Goal: Task Accomplishment & Management: Complete application form

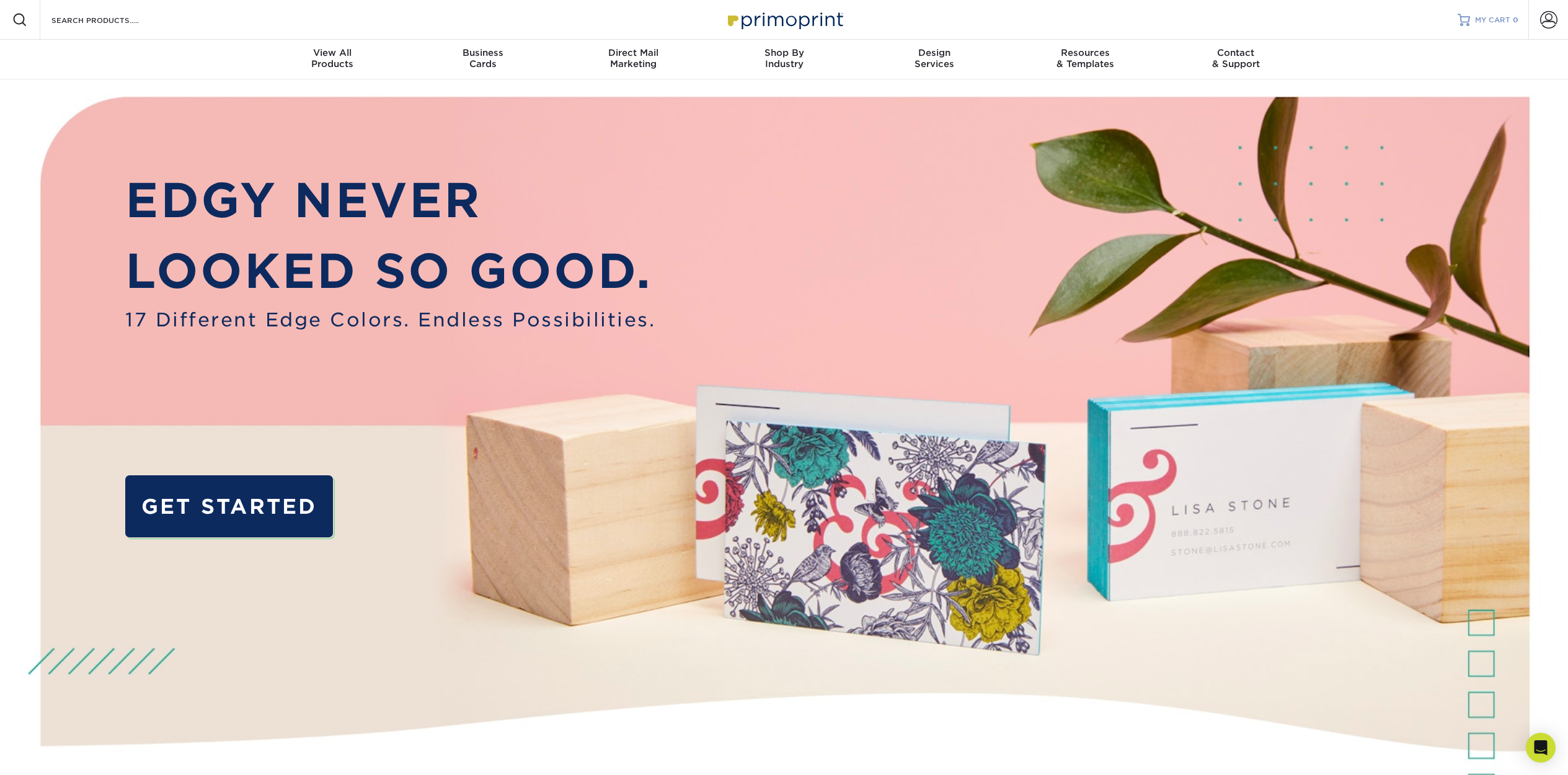
click at [1483, 20] on span "MY CART" at bounding box center [1492, 20] width 35 height 10
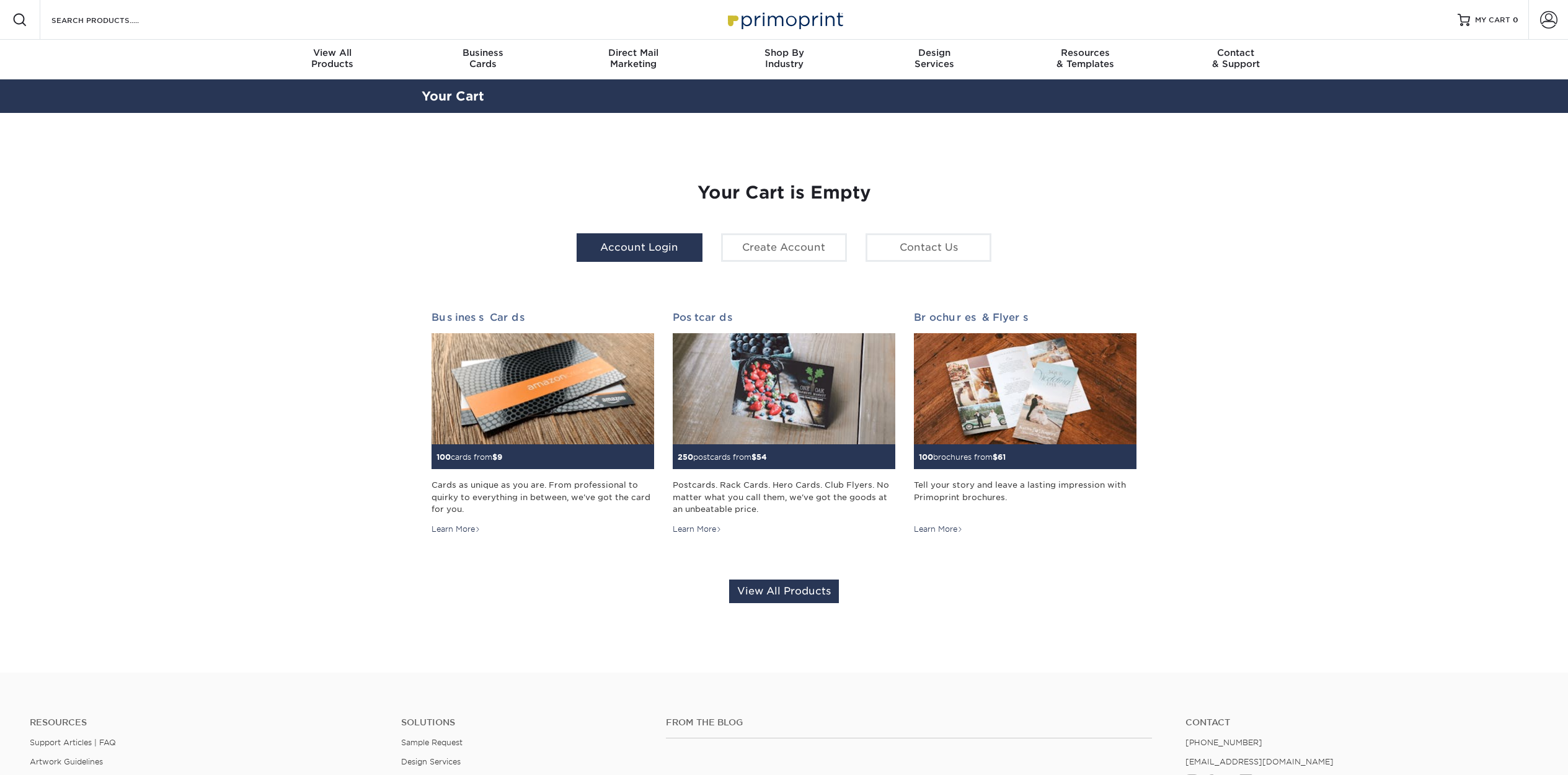
click at [614, 249] on link "Account Login" at bounding box center [640, 248] width 126 height 28
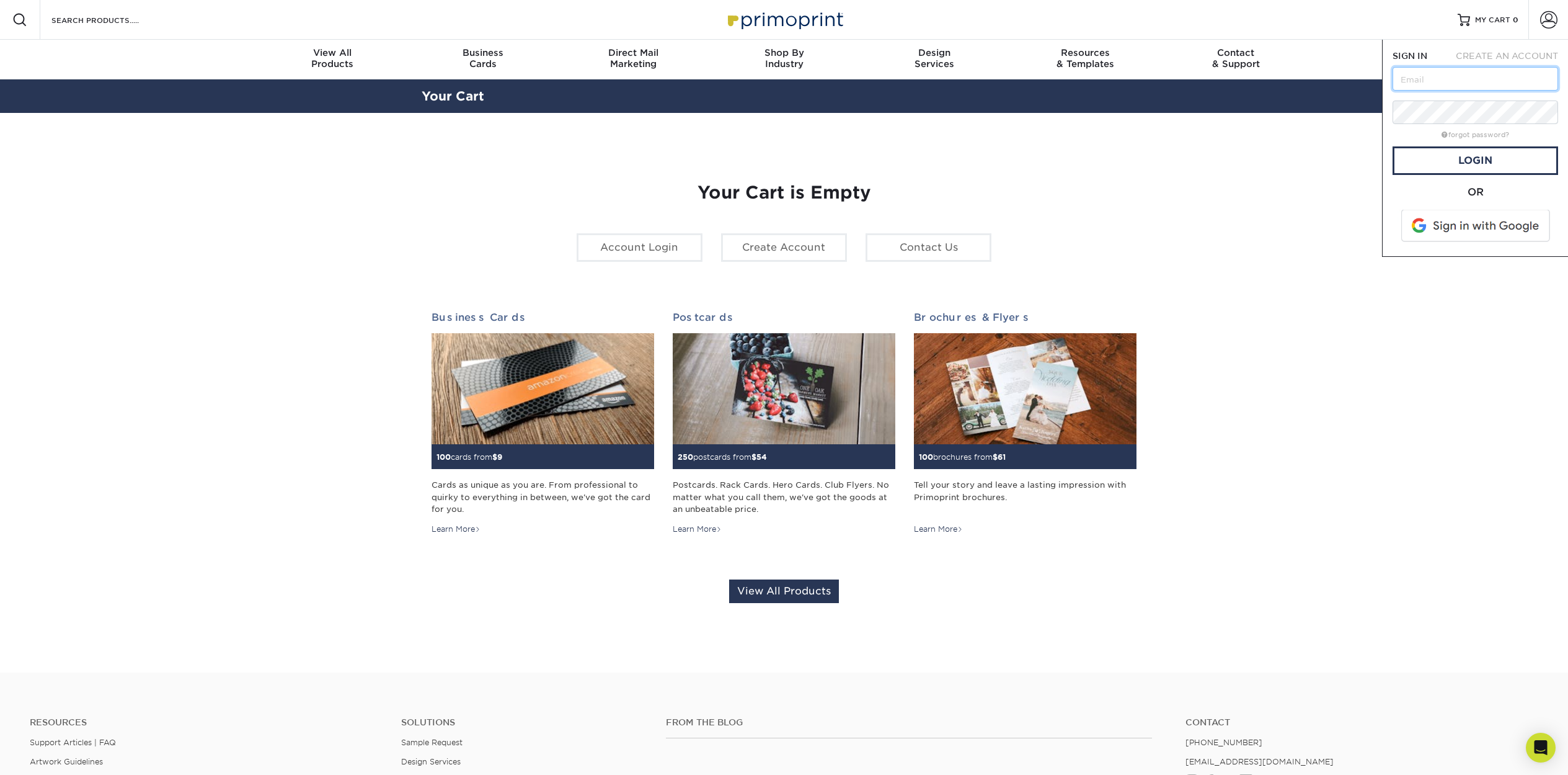
click at [1402, 80] on input "text" at bounding box center [1476, 79] width 166 height 24
type input "phil@fantasticfinds.com"
click at [1424, 165] on link "Login" at bounding box center [1476, 161] width 166 height 28
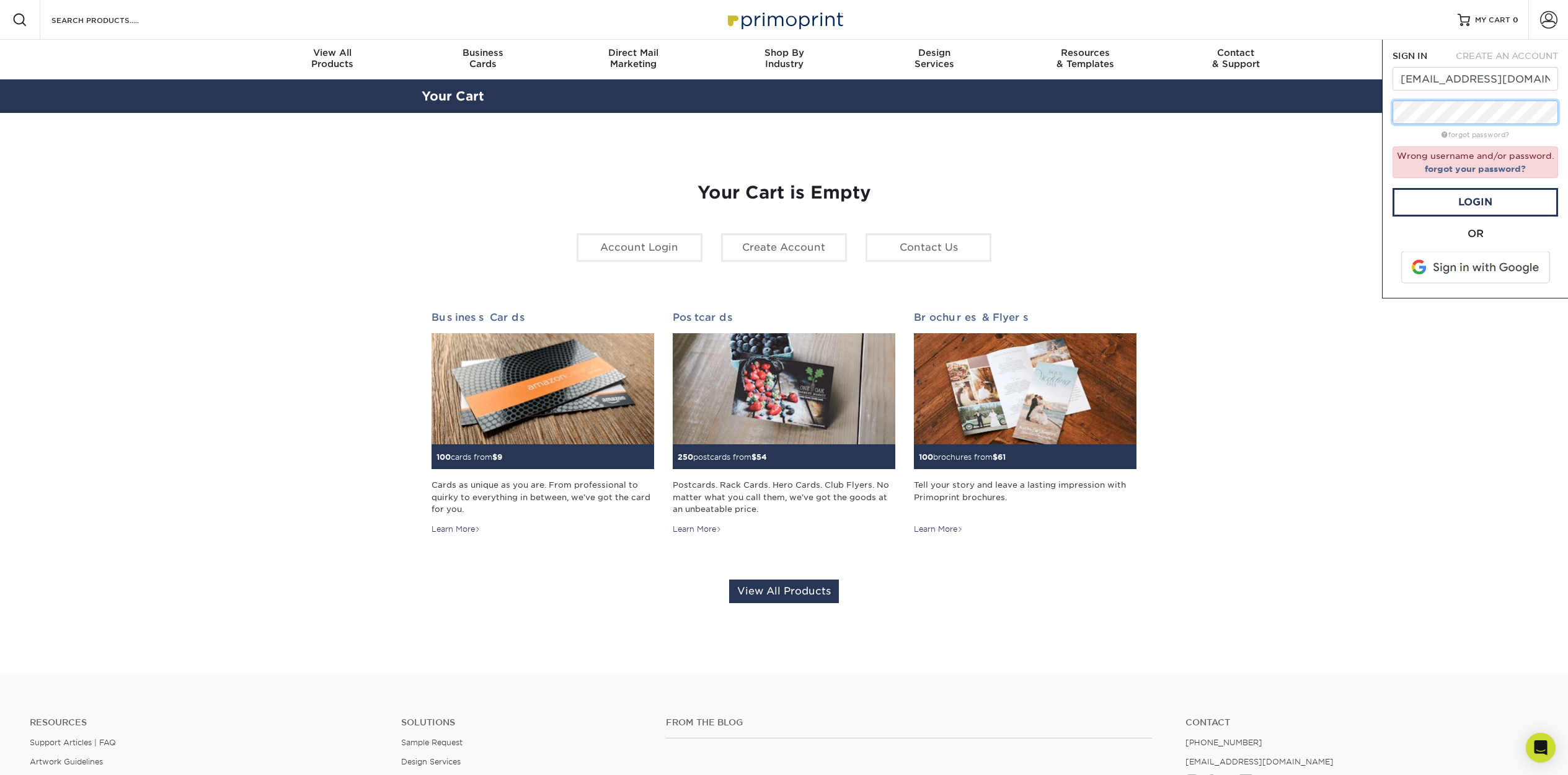
click at [1379, 116] on div "Resources Menu Search Products Account SIGN IN CREATE AN ACCOUNT [EMAIL_ADDRESS…" at bounding box center [784, 518] width 1568 height 1035
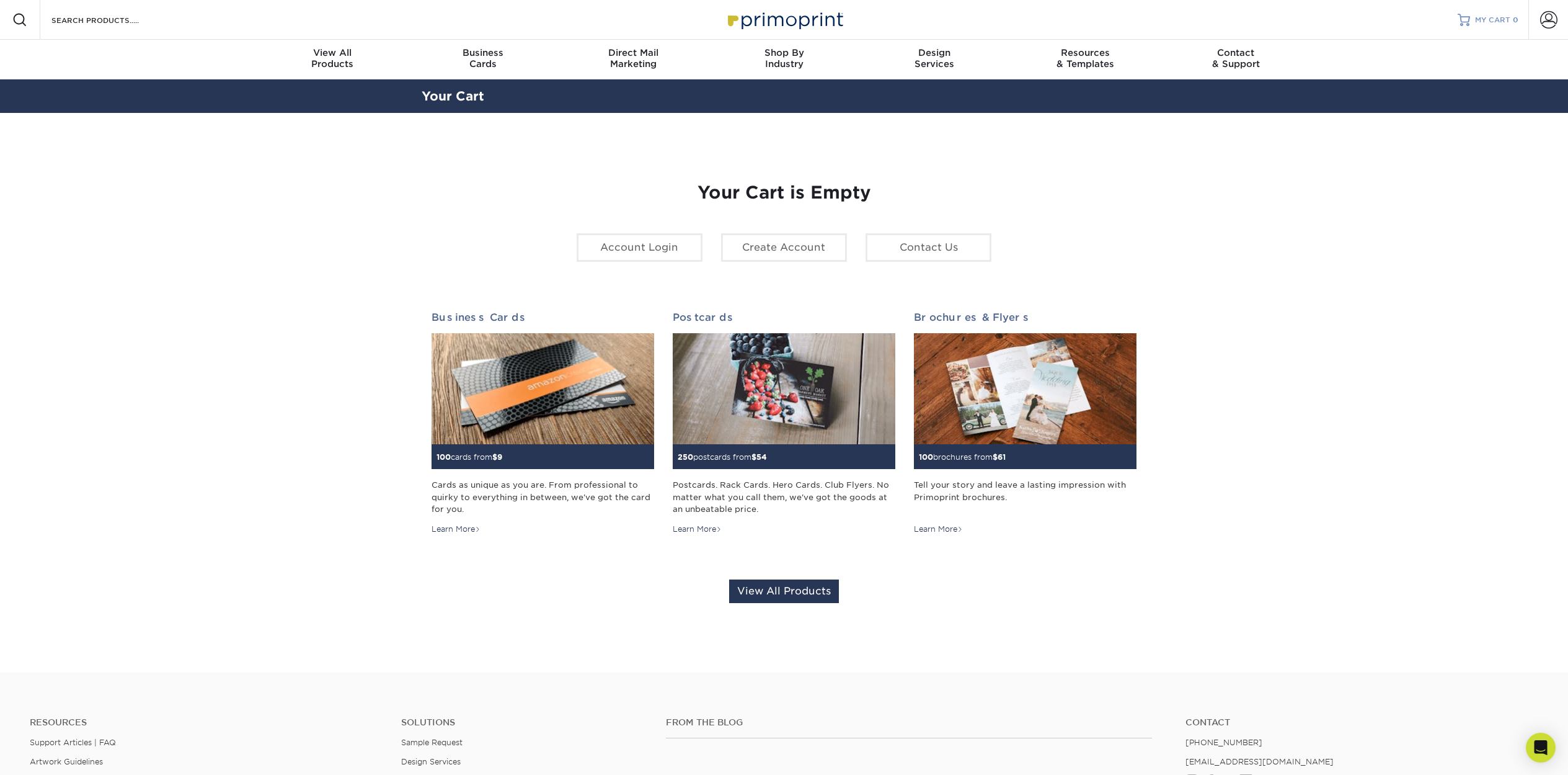
click at [1499, 19] on span "MY CART" at bounding box center [1492, 20] width 35 height 10
click at [613, 248] on link "Account Login" at bounding box center [640, 248] width 126 height 28
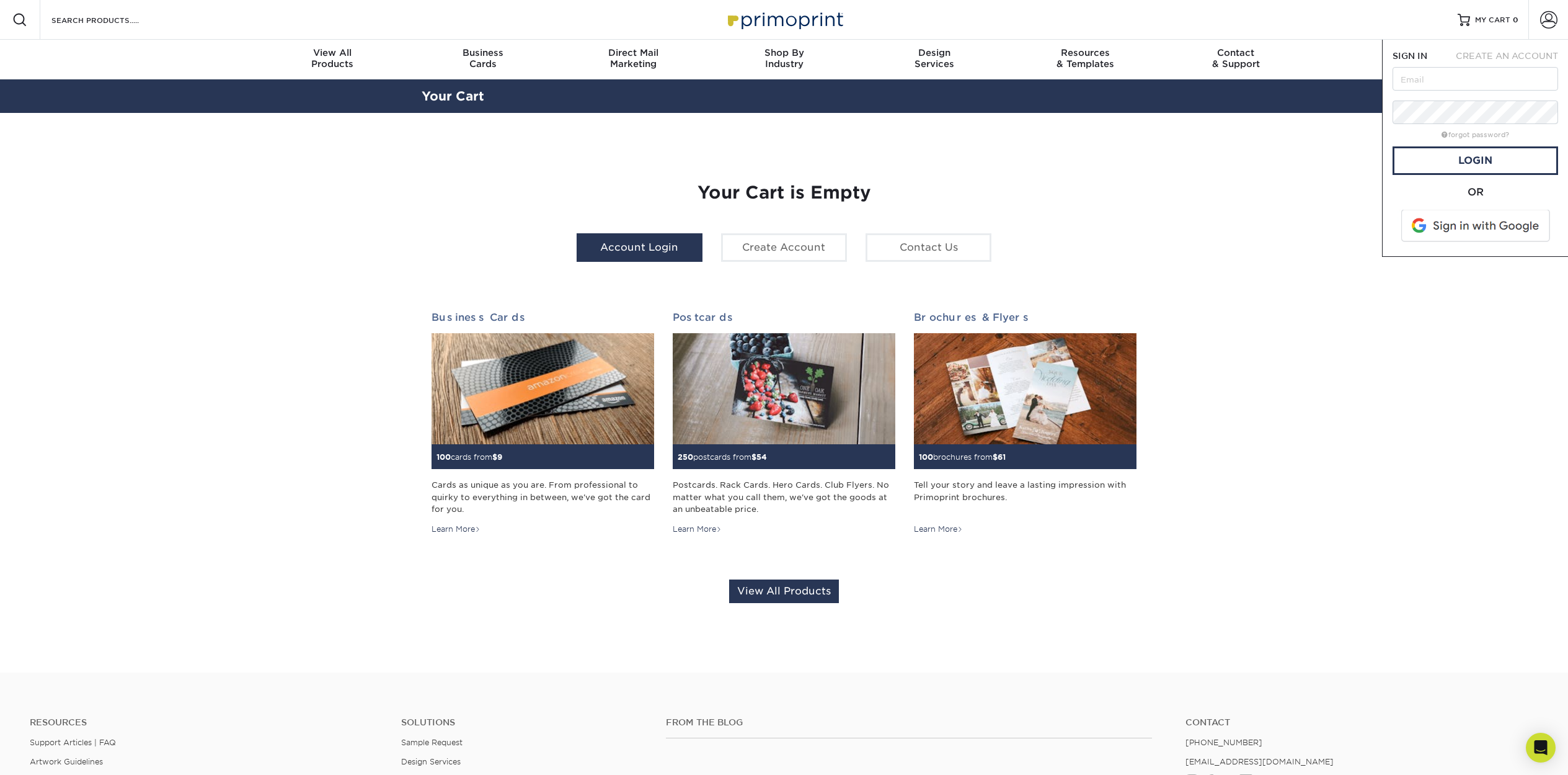
click at [661, 252] on link "Account Login" at bounding box center [640, 248] width 126 height 28
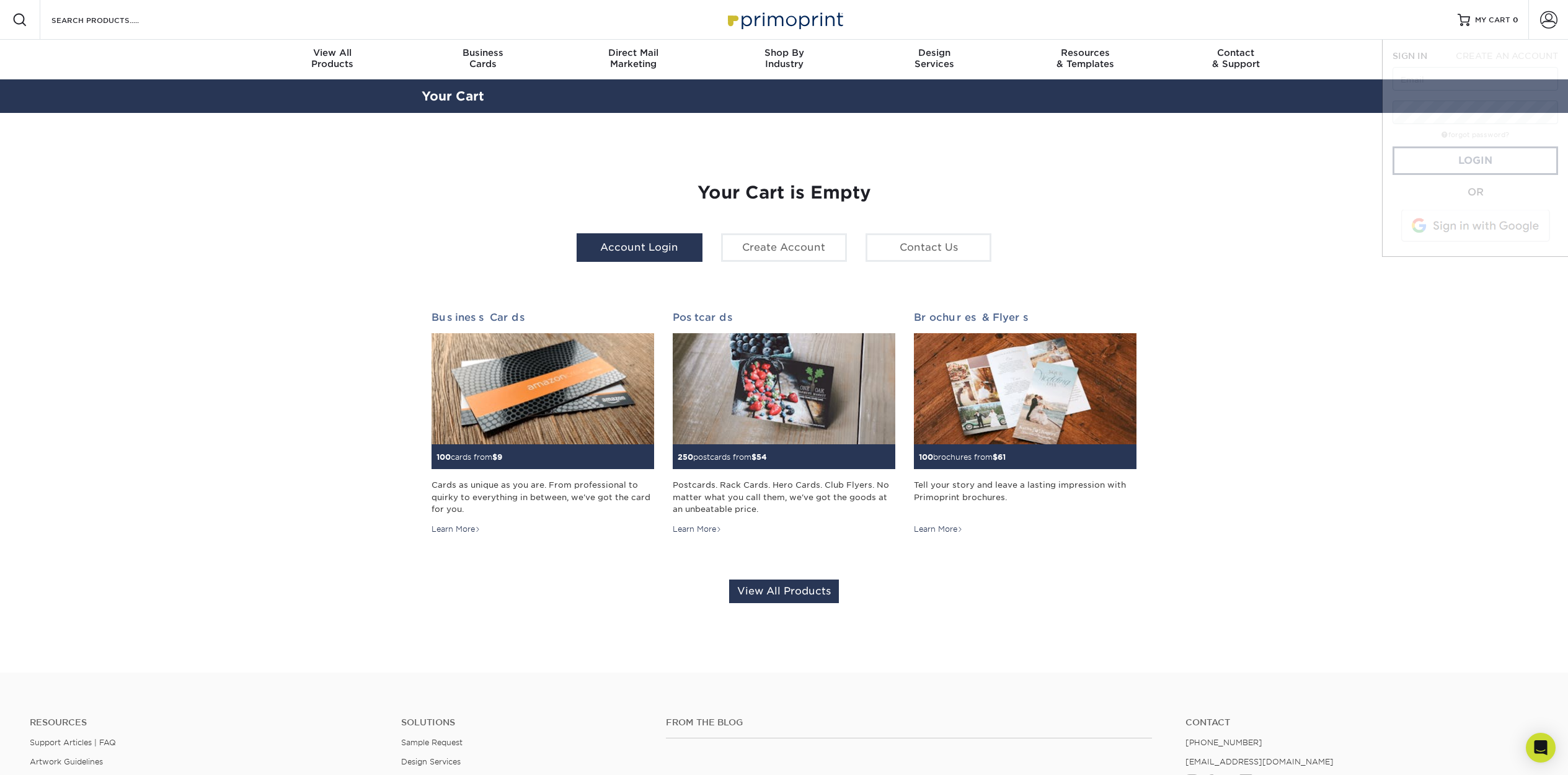
click at [661, 252] on link "Account Login" at bounding box center [640, 248] width 126 height 28
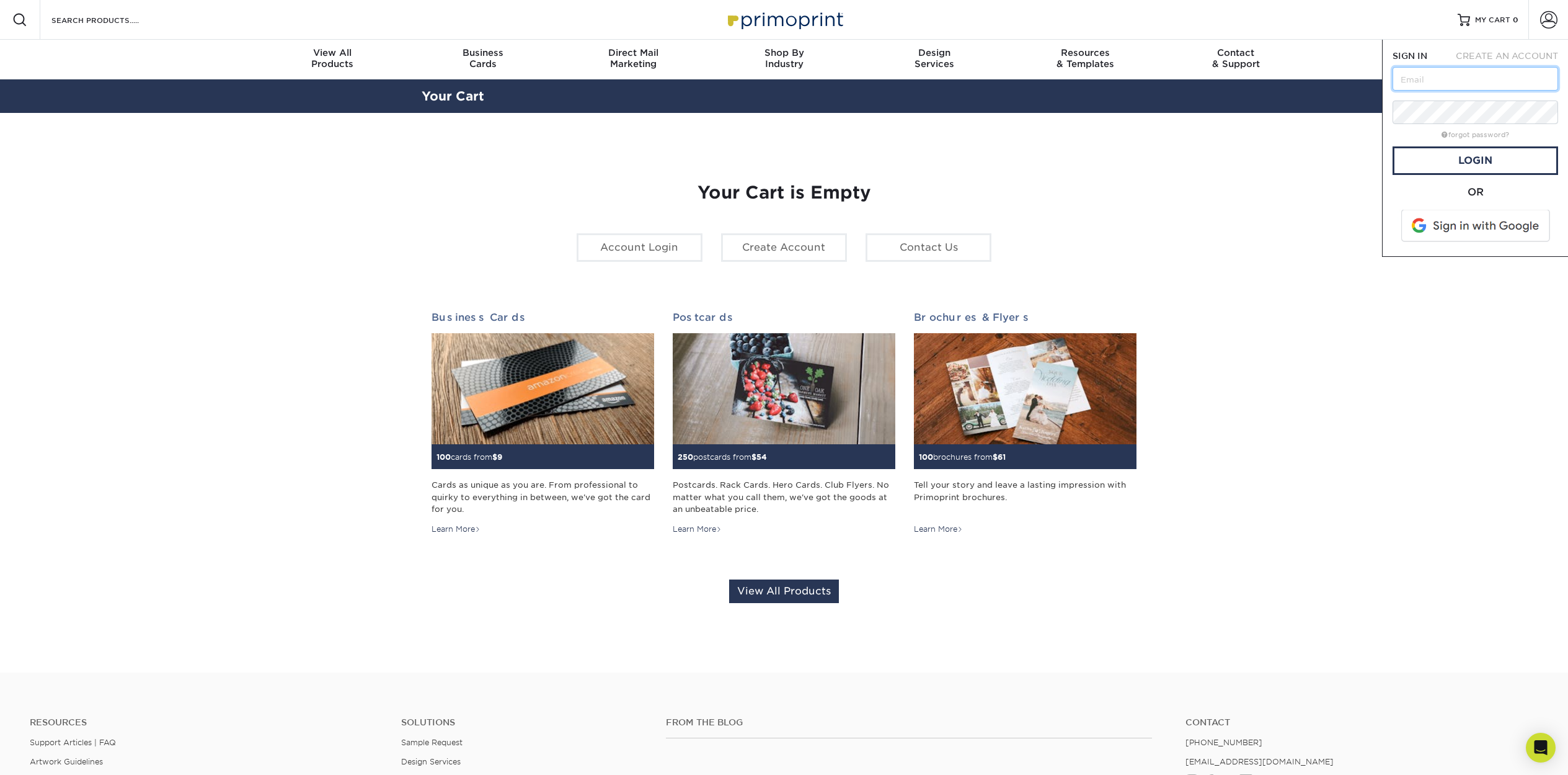
click at [1411, 82] on input "text" at bounding box center [1476, 79] width 166 height 24
type input "[EMAIL_ADDRESS][DOMAIN_NAME]"
click at [1439, 164] on link "Login" at bounding box center [1476, 161] width 166 height 28
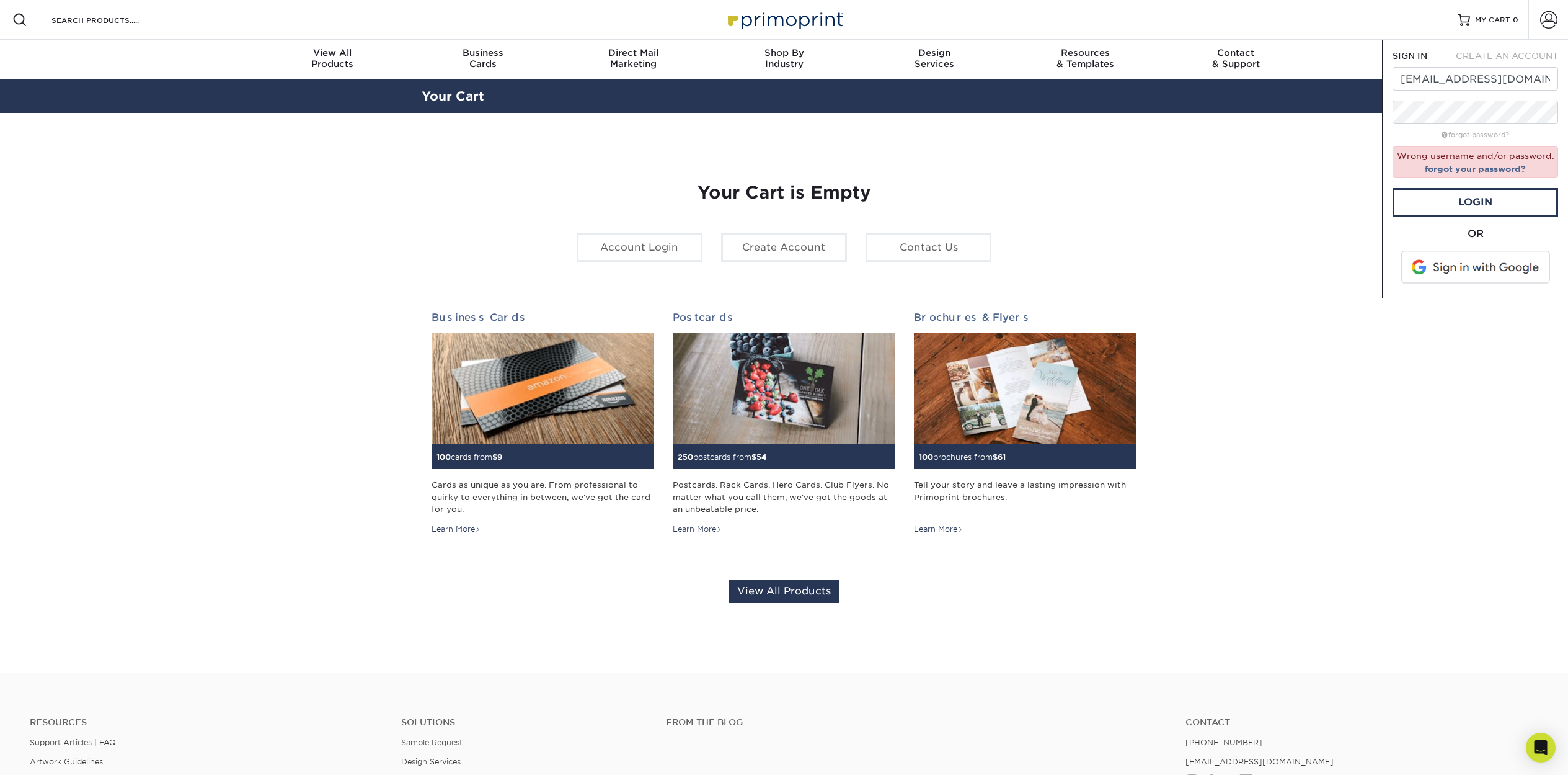
click at [1450, 266] on span at bounding box center [1477, 267] width 158 height 32
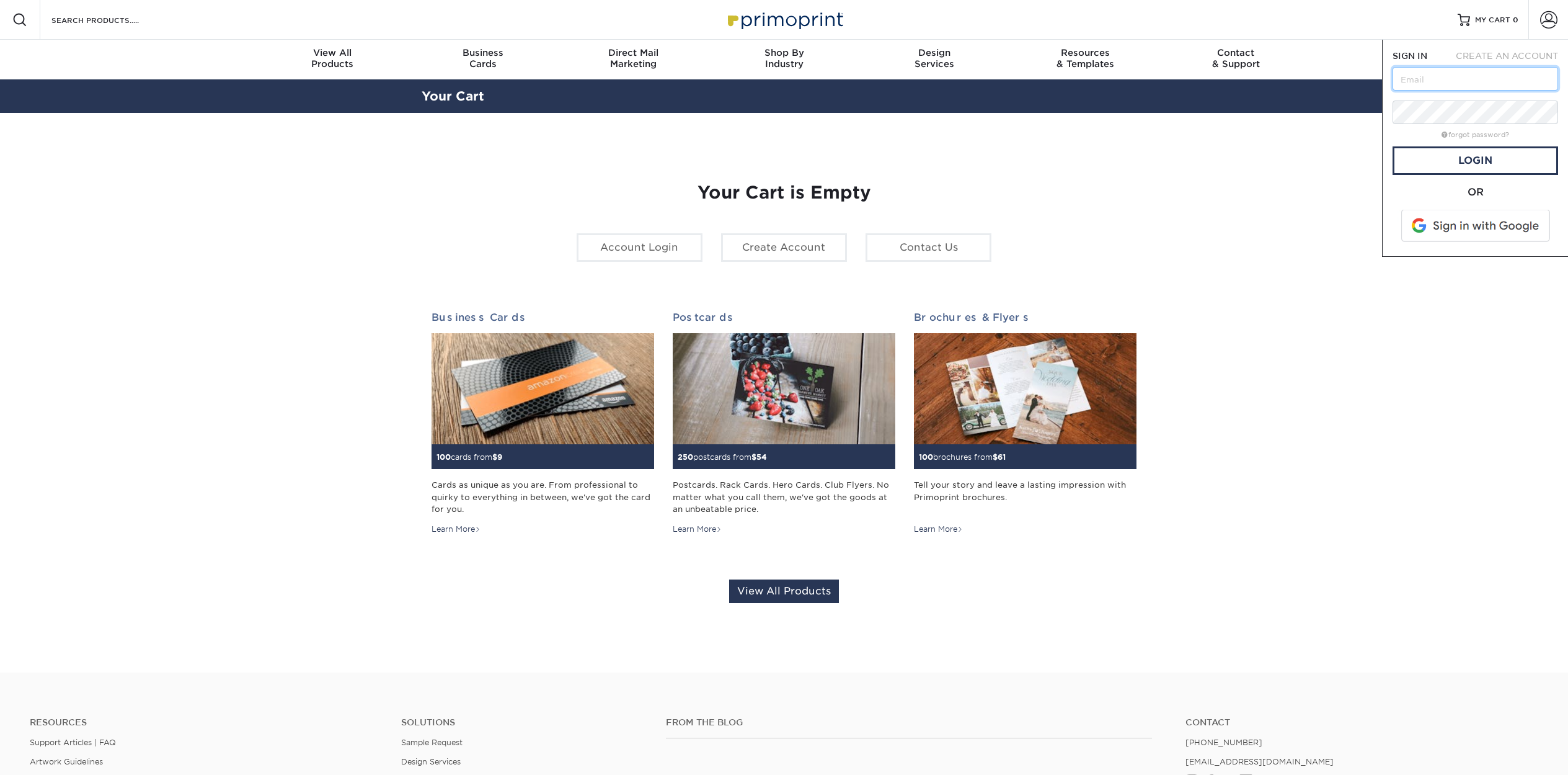
click at [1413, 83] on input "text" at bounding box center [1476, 79] width 166 height 24
click at [1408, 82] on input "text" at bounding box center [1476, 79] width 166 height 24
type input "[EMAIL_ADDRESS][DOMAIN_NAME]"
click at [1452, 158] on link "Login" at bounding box center [1476, 161] width 166 height 28
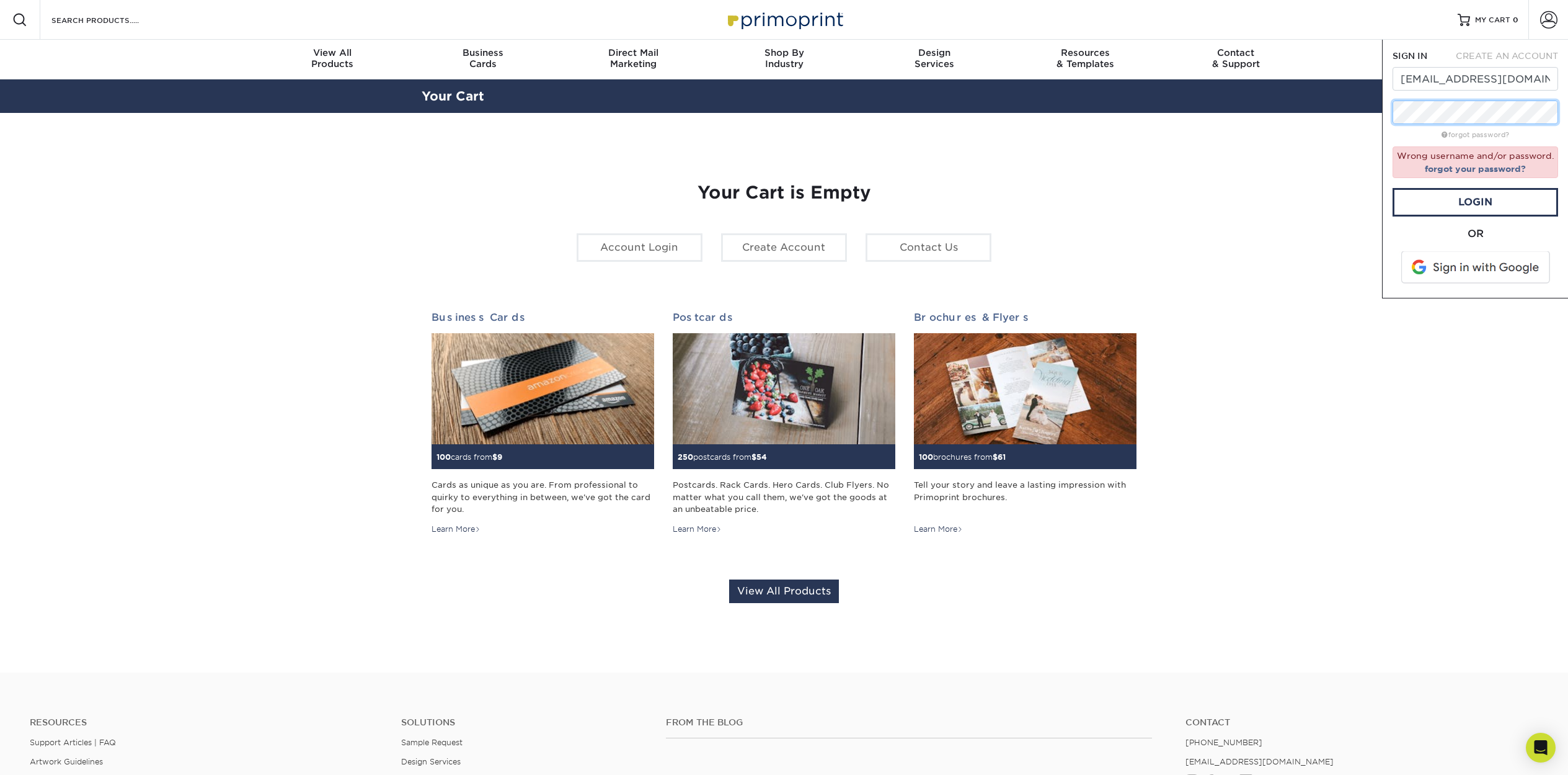
click at [1377, 118] on div "Resources Menu Search Products Account SIGN IN CREATE AN ACCOUNT phil@fantastic…" at bounding box center [784, 518] width 1568 height 1035
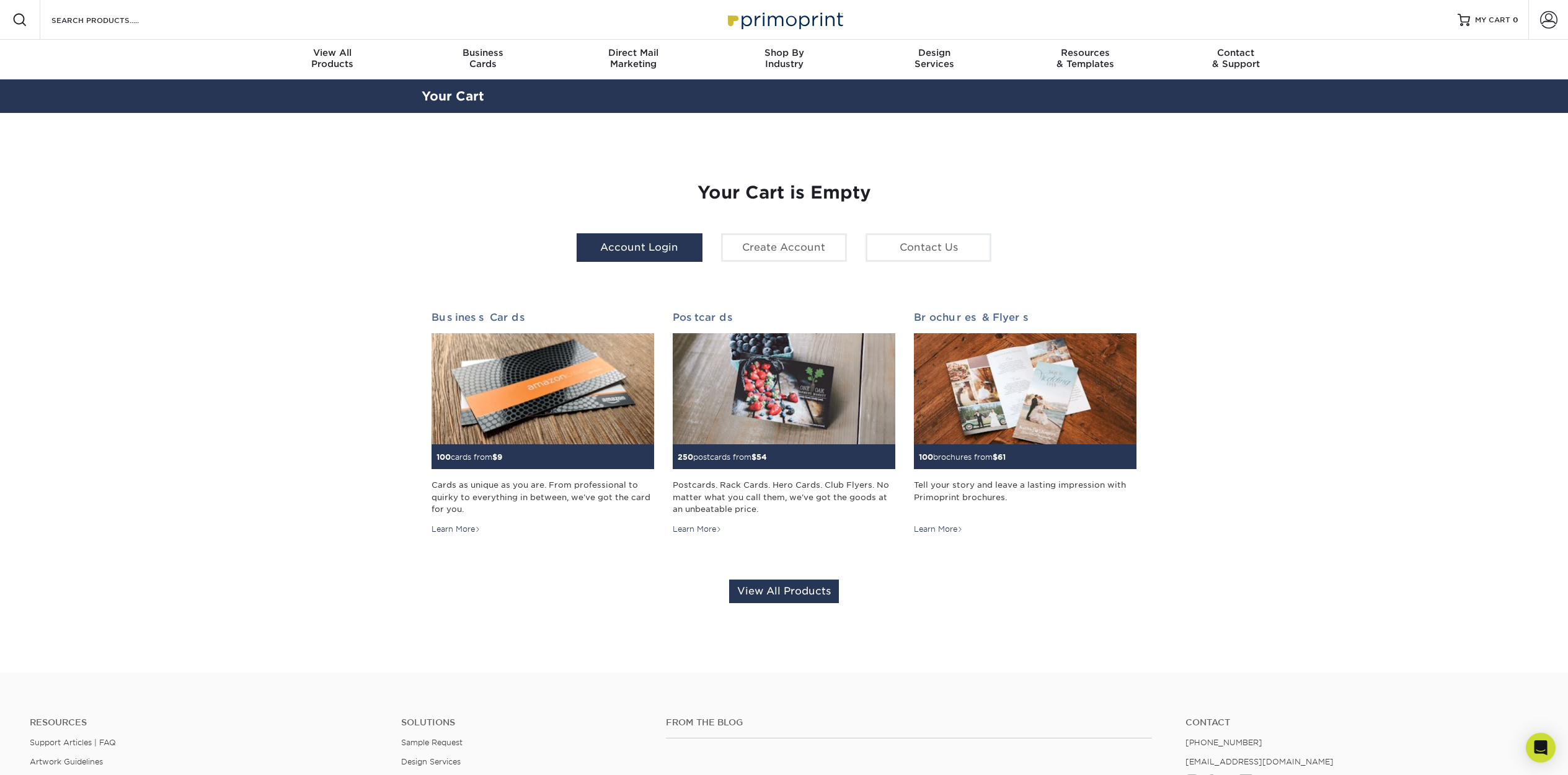
click at [616, 249] on link "Account Login" at bounding box center [640, 248] width 126 height 28
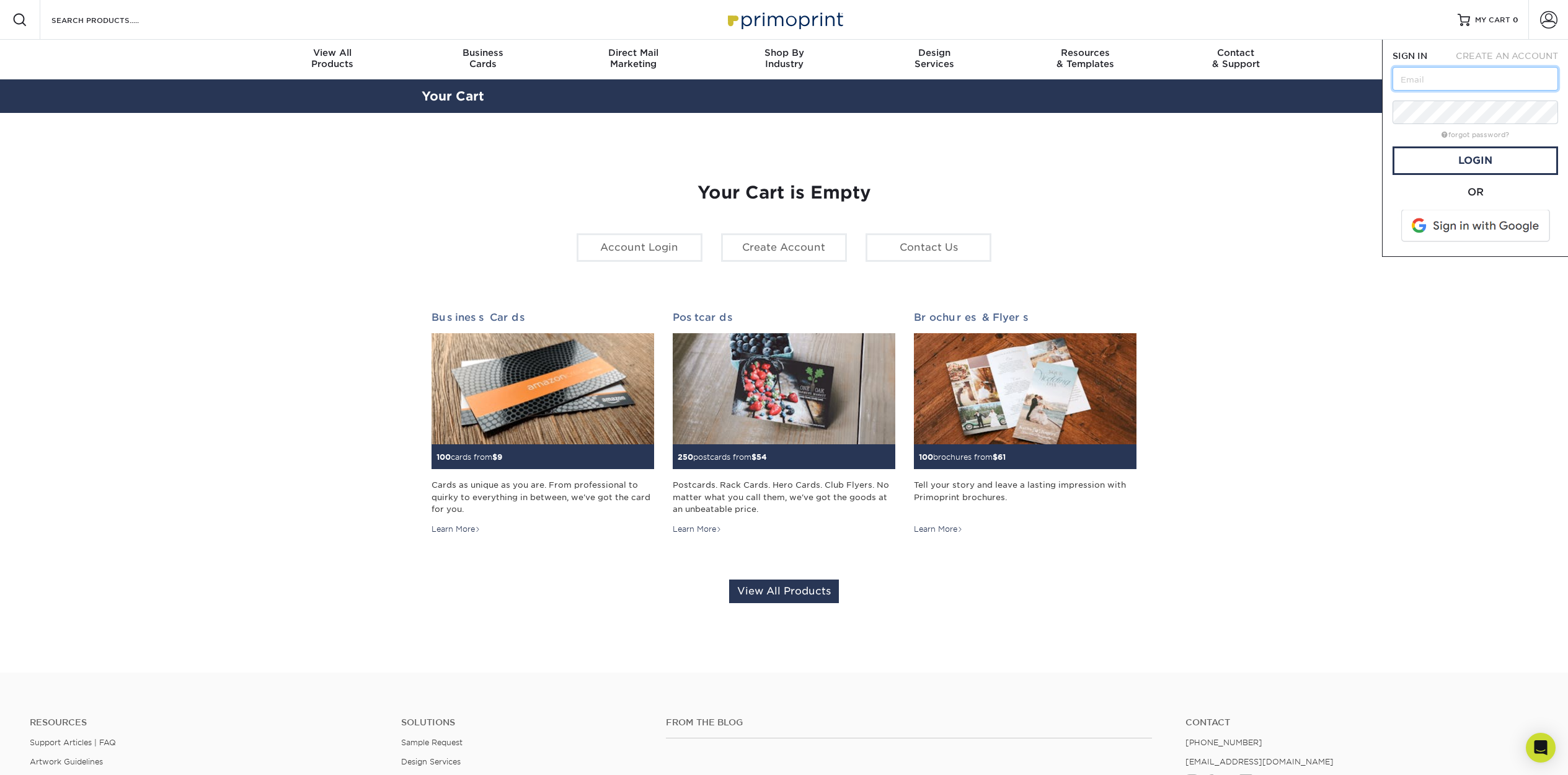
click at [1435, 80] on input "text" at bounding box center [1476, 79] width 166 height 24
type input "phil@fantasticfinds.com"
click at [947, 249] on link "Contact Us" at bounding box center [928, 248] width 126 height 28
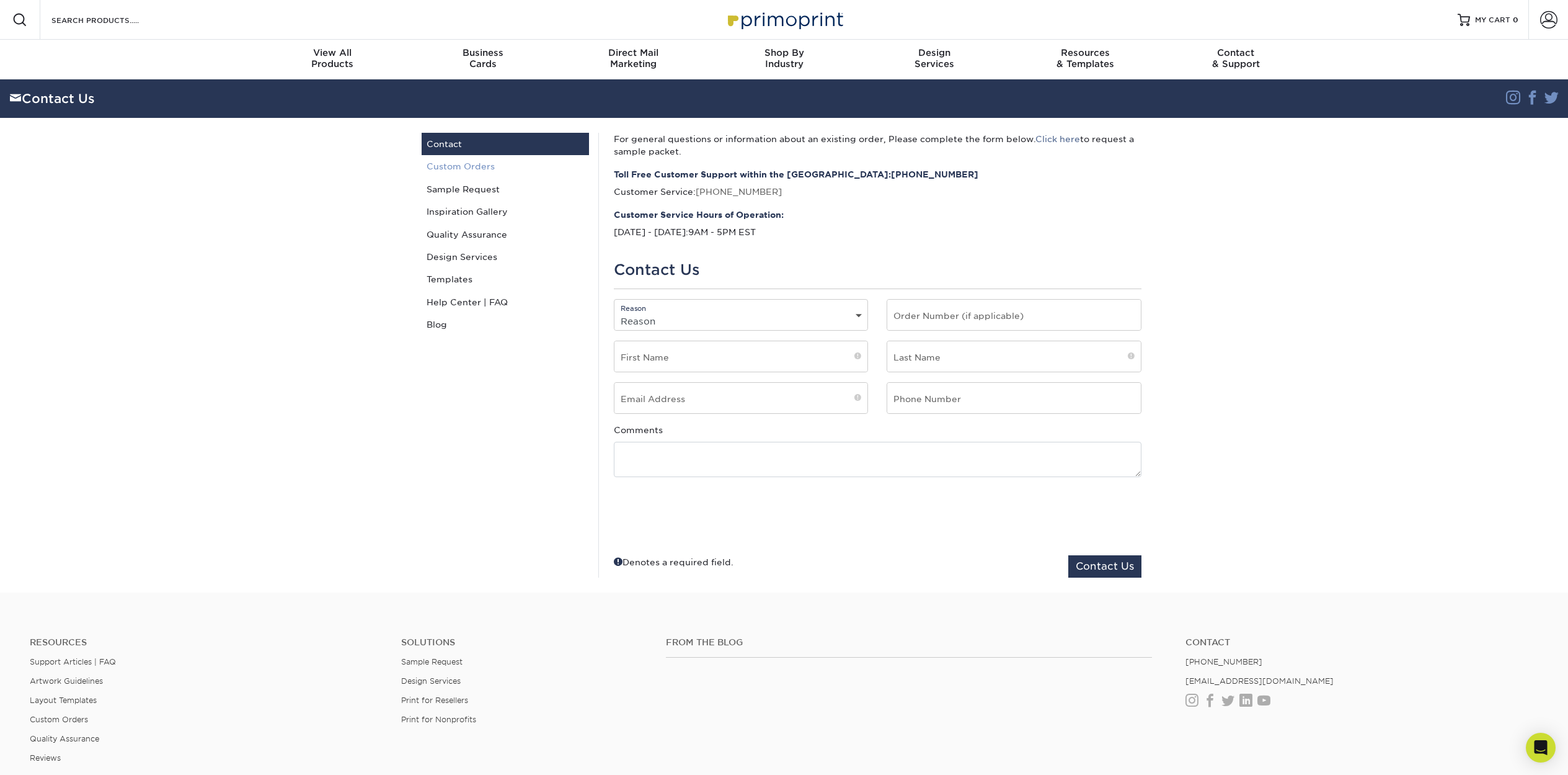
click at [440, 166] on link "Custom Orders" at bounding box center [506, 167] width 167 height 22
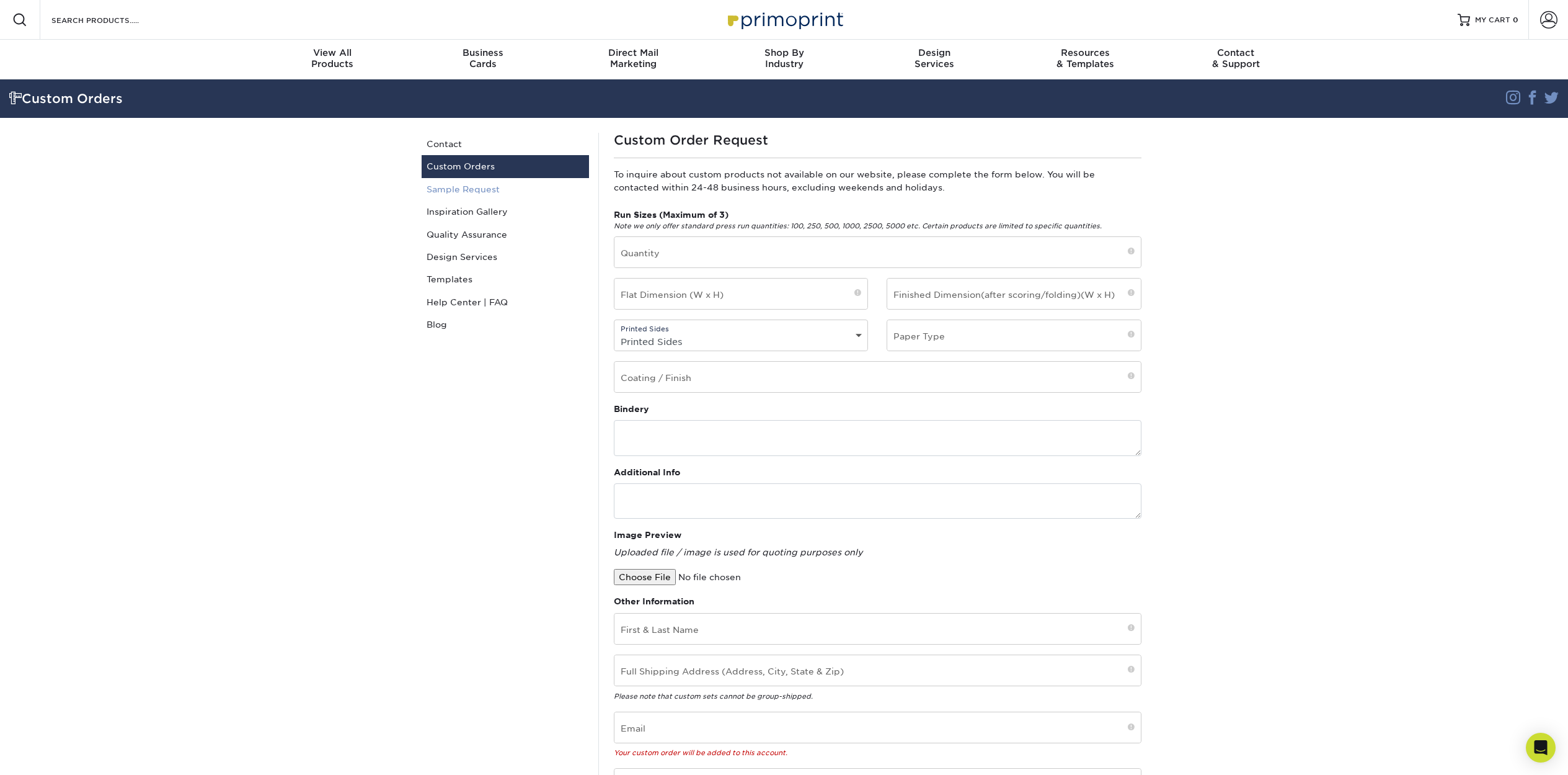
click at [453, 189] on link "Sample Request" at bounding box center [506, 189] width 167 height 22
click at [450, 258] on link "Design Services" at bounding box center [506, 256] width 167 height 22
click at [630, 576] on input "file" at bounding box center [719, 577] width 211 height 16
